Goal: Transaction & Acquisition: Book appointment/travel/reservation

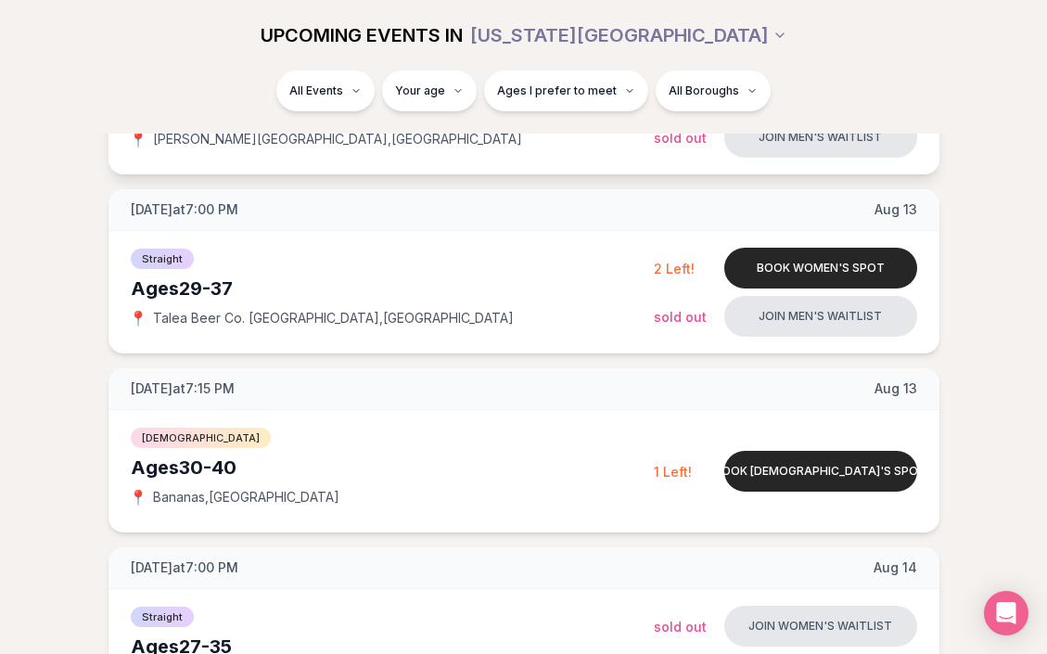
scroll to position [380, 0]
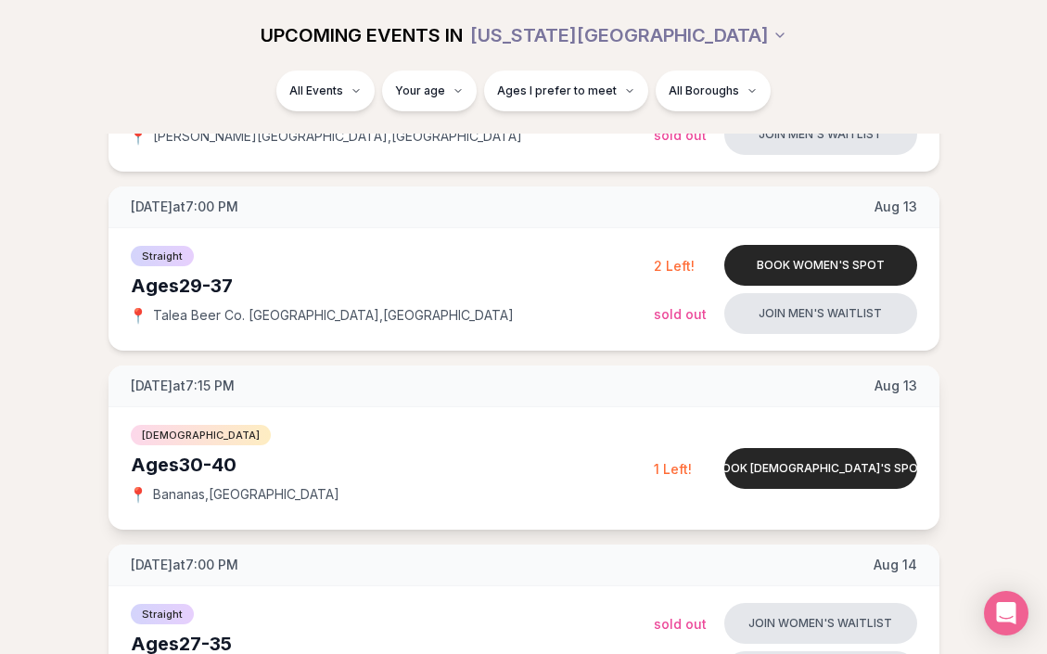
click at [670, 473] on span "1 Left!" at bounding box center [673, 469] width 38 height 16
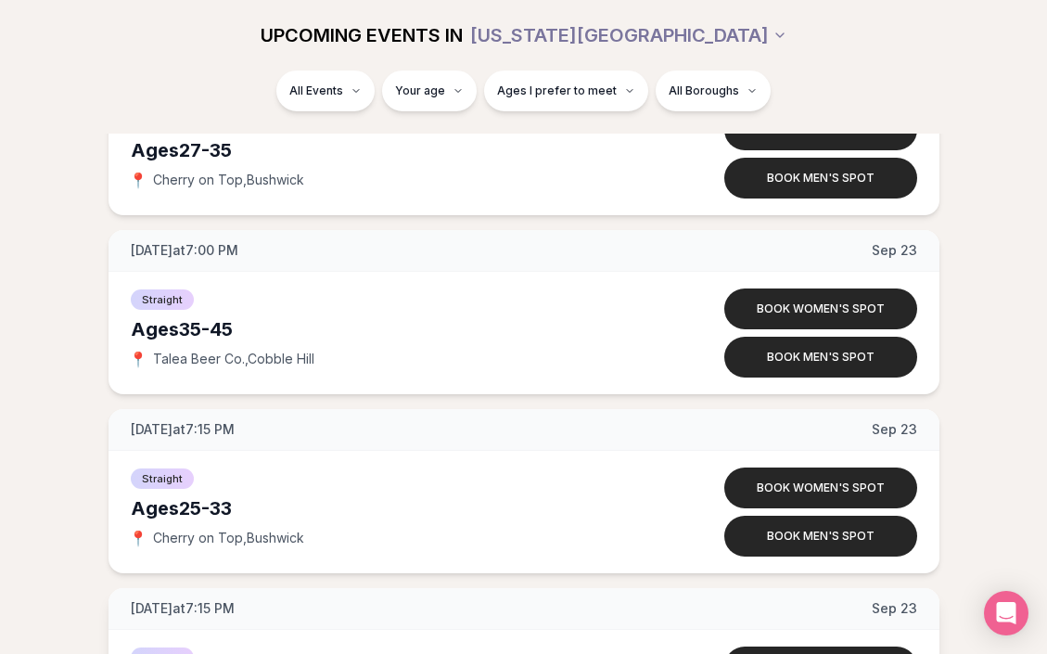
scroll to position [8030, 0]
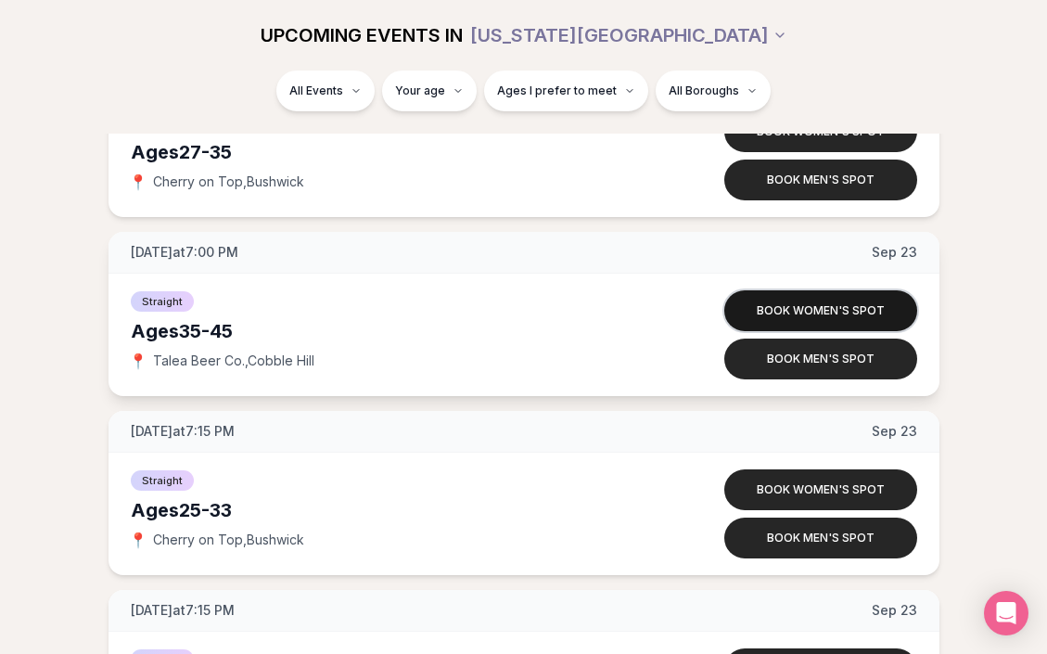
click at [824, 300] on button "Book women's spot" at bounding box center [820, 310] width 193 height 41
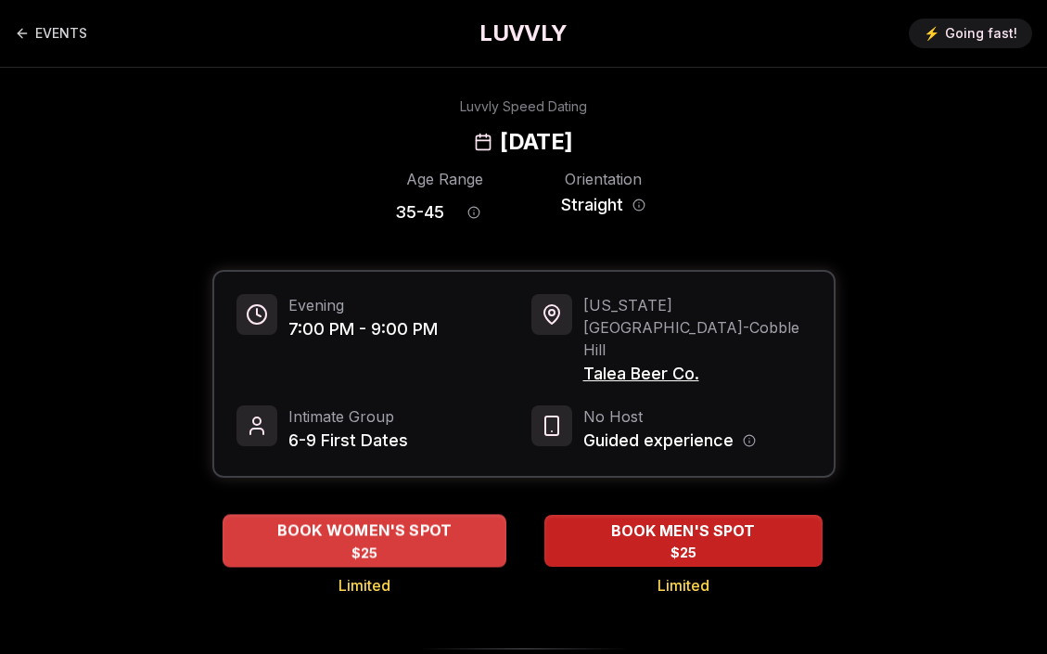
click at [303, 515] on div "BOOK WOMEN'S SPOT $25" at bounding box center [365, 540] width 284 height 51
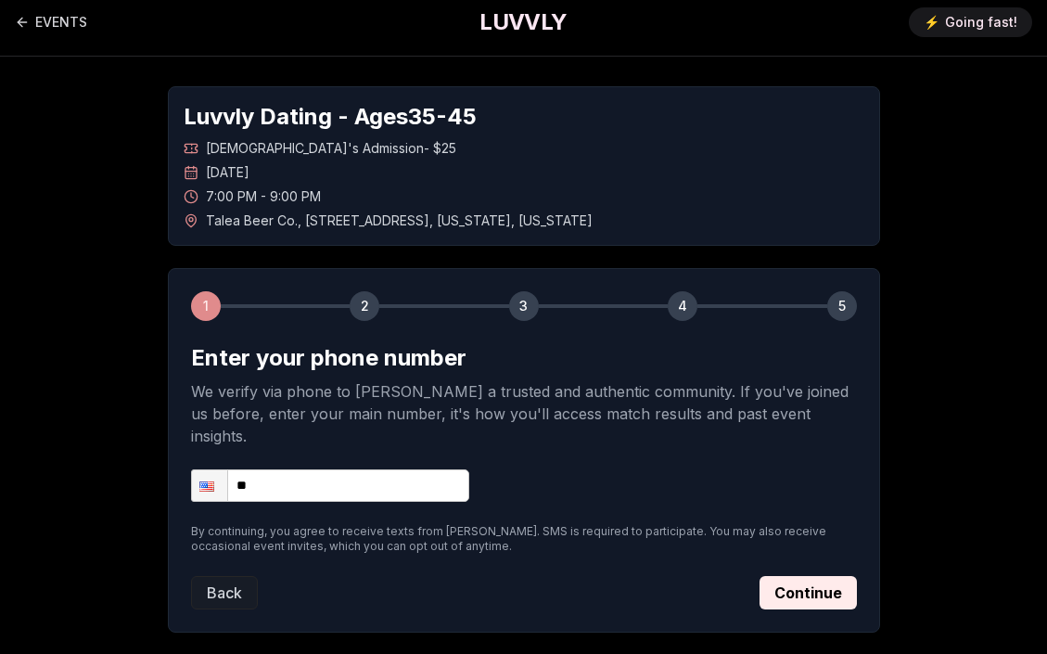
scroll to position [10, 0]
